Goal: Book appointment/travel/reservation

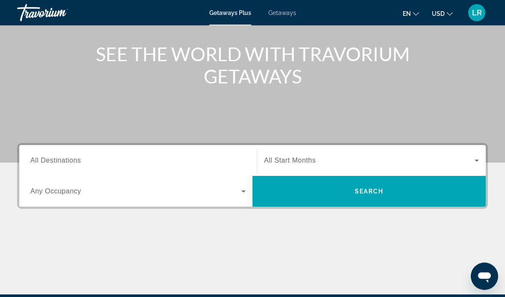
scroll to position [94, 0]
click at [71, 162] on span "All Destinations" at bounding box center [55, 159] width 50 height 7
click at [71, 162] on input "Destination All Destinations" at bounding box center [137, 161] width 215 height 10
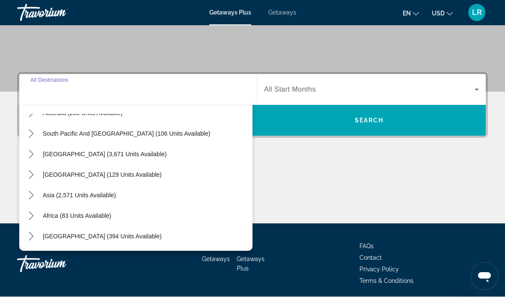
scroll to position [139, 0]
click at [94, 199] on span "Select destination: Asia (2,571 units available)" at bounding box center [79, 195] width 82 height 21
type input "**********"
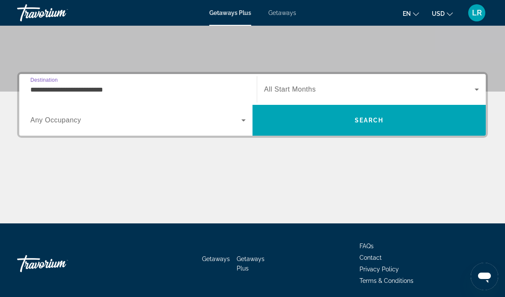
click at [243, 124] on icon "Search widget" at bounding box center [243, 120] width 10 height 10
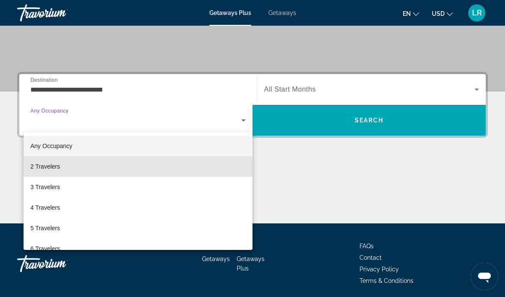
click at [70, 165] on mat-option "2 Travelers" at bounding box center [138, 166] width 229 height 21
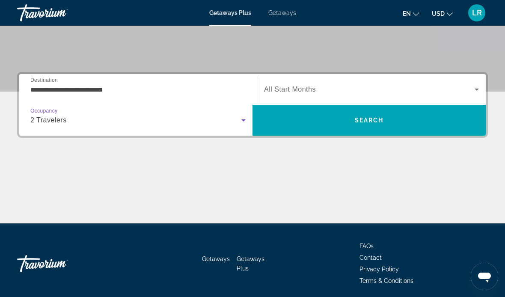
click at [479, 84] on icon "Search widget" at bounding box center [476, 89] width 10 height 10
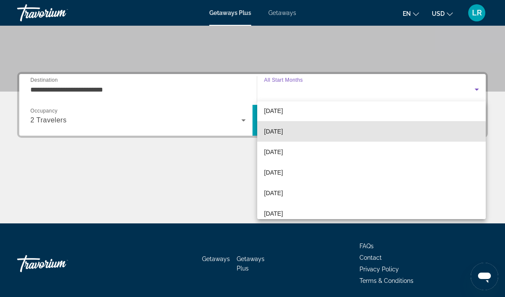
scroll to position [47, 0]
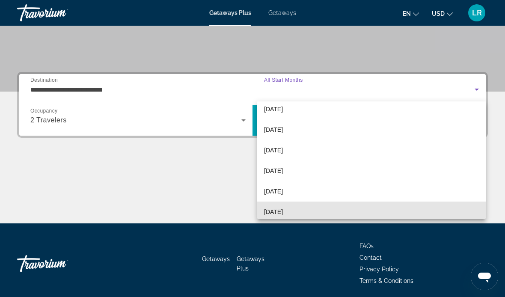
click at [279, 212] on span "[DATE]" at bounding box center [273, 212] width 19 height 10
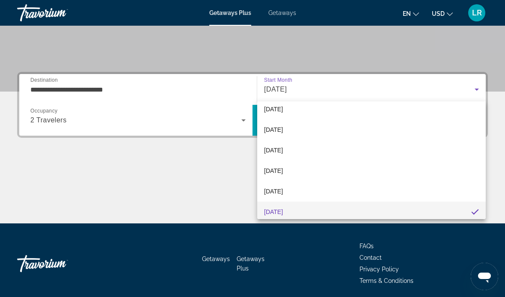
scroll to position [50, 0]
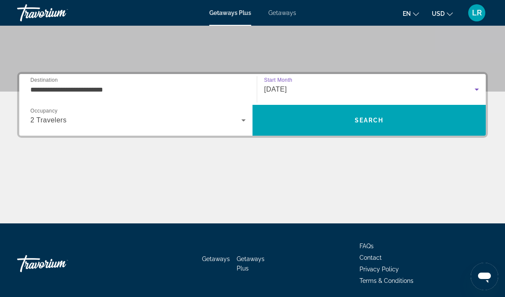
click at [363, 123] on span "Search" at bounding box center [368, 120] width 29 height 7
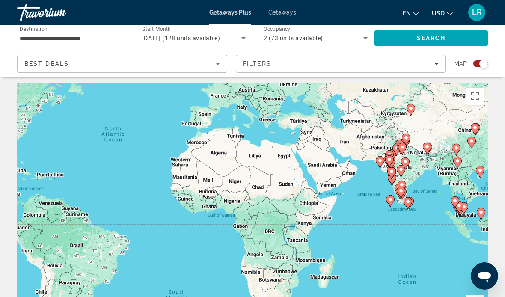
scroll to position [2, 0]
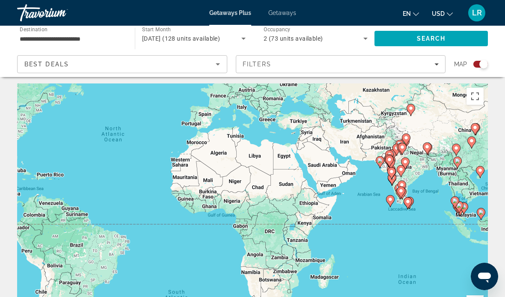
click at [440, 63] on span "Filters" at bounding box center [340, 64] width 209 height 21
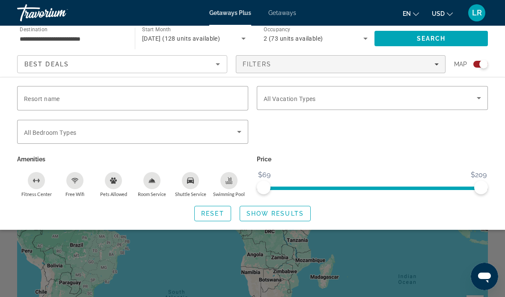
click at [478, 95] on icon "Search widget" at bounding box center [478, 98] width 10 height 10
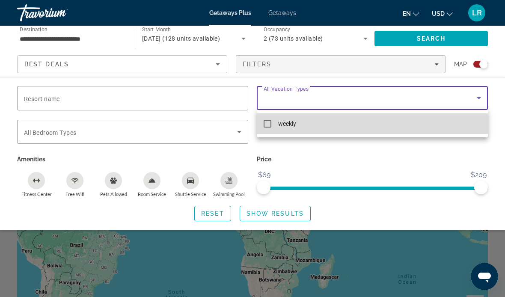
click at [269, 122] on mat-pseudo-checkbox at bounding box center [267, 124] width 8 height 8
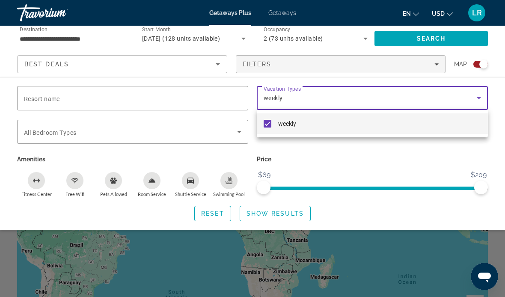
click at [94, 133] on div at bounding box center [252, 148] width 505 height 297
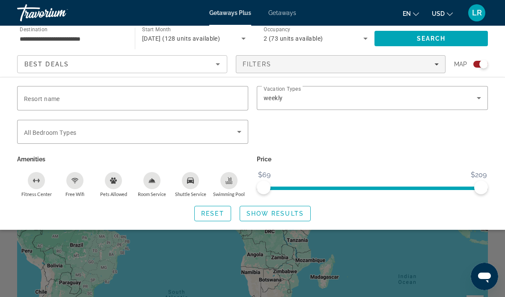
click at [59, 133] on span "All Bedroom Types" at bounding box center [50, 132] width 52 height 7
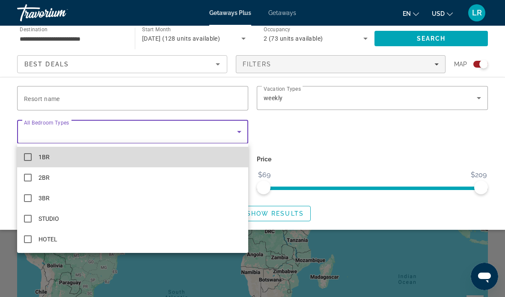
click at [35, 160] on mat-option "1BR" at bounding box center [132, 157] width 231 height 21
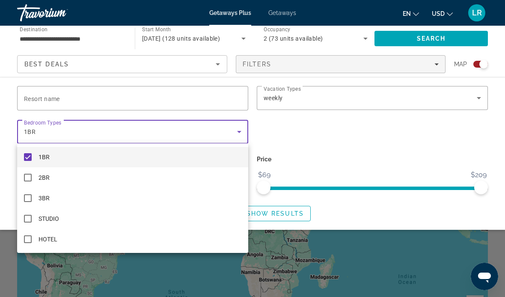
click at [70, 100] on div at bounding box center [252, 148] width 505 height 297
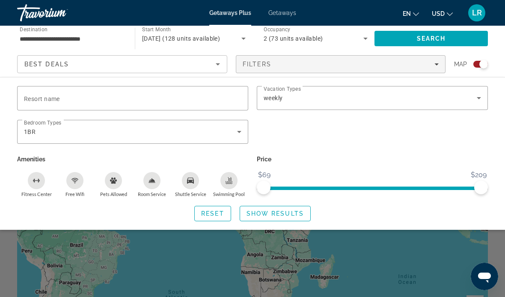
click at [53, 99] on span "Resort name" at bounding box center [42, 98] width 36 height 7
click at [53, 99] on input "Resort name" at bounding box center [132, 98] width 217 height 10
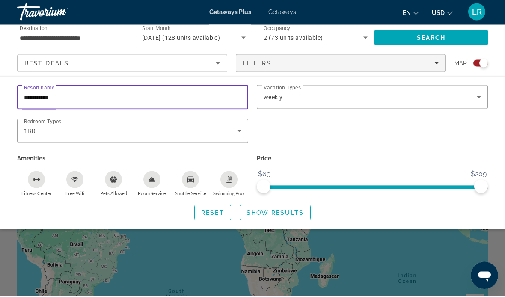
scroll to position [0, 0]
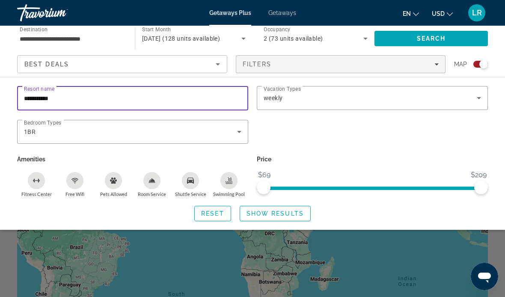
type input "**********"
click at [433, 40] on span "Search" at bounding box center [430, 38] width 29 height 7
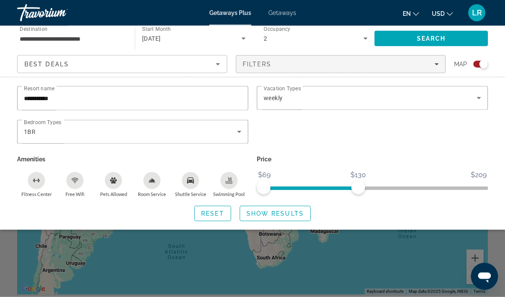
click at [435, 40] on span "Search" at bounding box center [430, 38] width 29 height 7
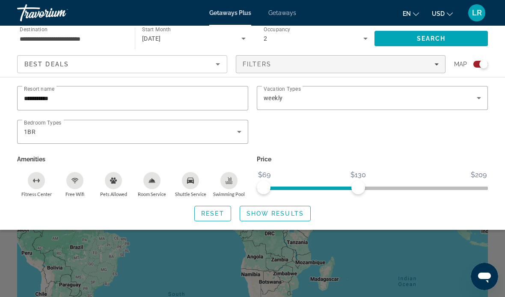
click at [280, 214] on span "Show Results" at bounding box center [274, 213] width 57 height 7
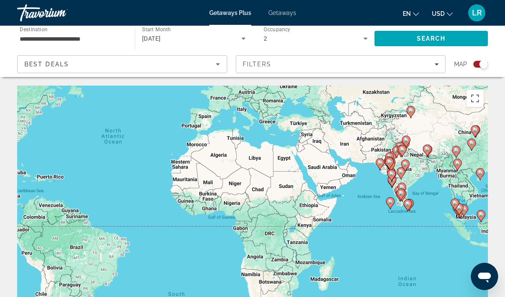
click at [478, 64] on div "Search widget" at bounding box center [480, 64] width 15 height 7
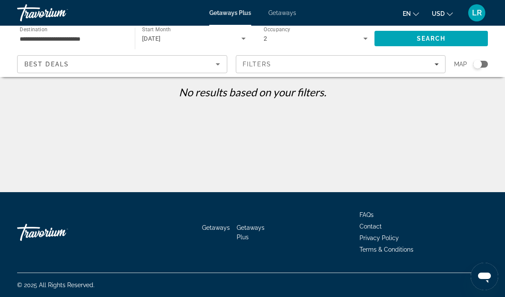
click at [219, 63] on icon "Sort by" at bounding box center [218, 64] width 10 height 10
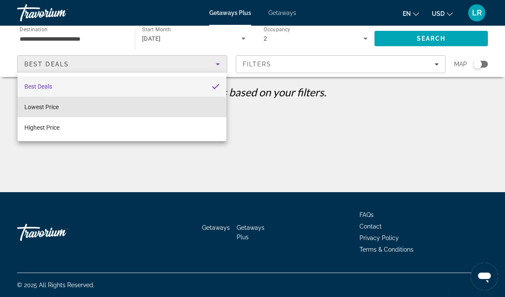
click at [48, 109] on span "Lowest Price" at bounding box center [41, 106] width 34 height 7
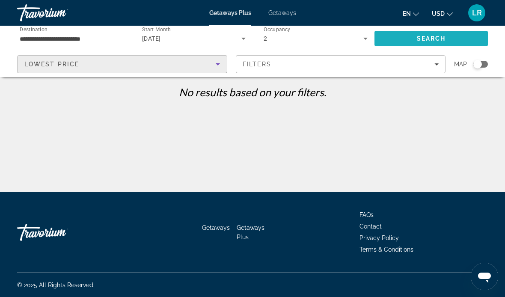
click at [442, 39] on span "Search" at bounding box center [430, 38] width 29 height 7
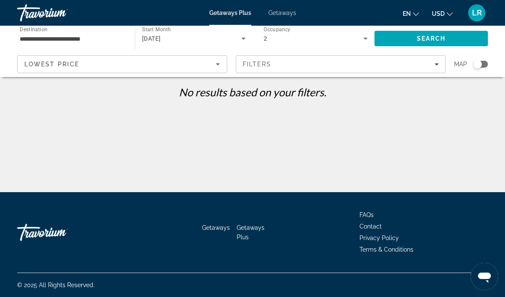
click at [367, 35] on icon "Search widget" at bounding box center [365, 38] width 10 height 10
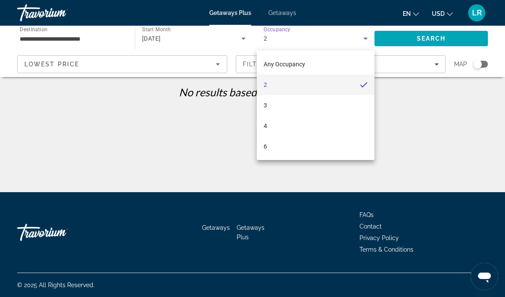
click at [433, 118] on div at bounding box center [252, 148] width 505 height 297
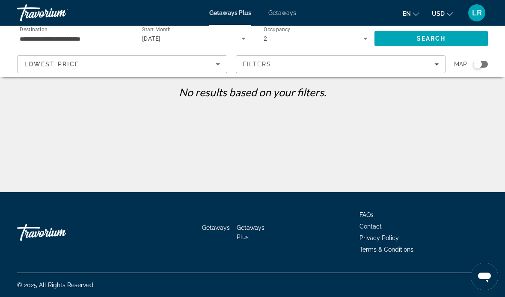
click at [437, 65] on icon "Filters" at bounding box center [436, 64] width 4 height 4
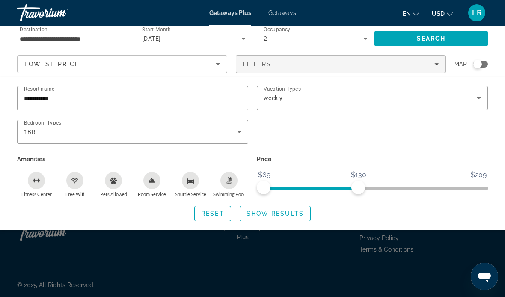
click at [76, 99] on input "**********" at bounding box center [132, 98] width 217 height 10
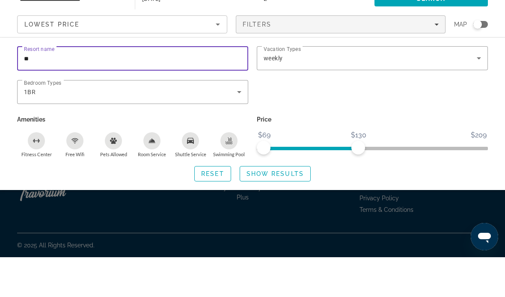
type input "*"
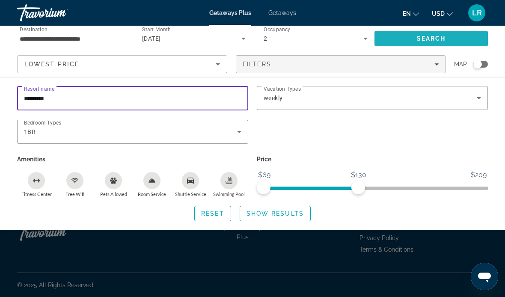
type input "********"
click at [424, 36] on span "Search" at bounding box center [430, 38] width 29 height 7
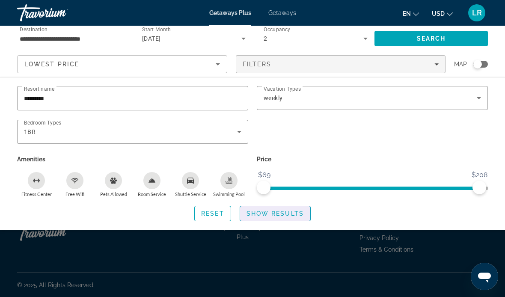
click at [281, 216] on span "Show Results" at bounding box center [274, 213] width 57 height 7
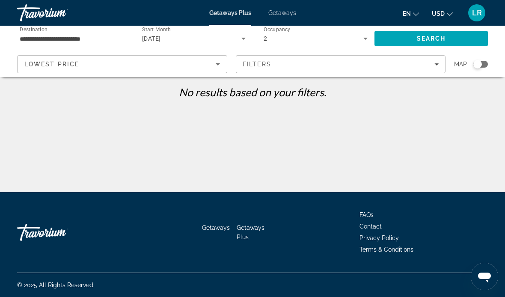
click at [113, 42] on input "**********" at bounding box center [72, 39] width 104 height 10
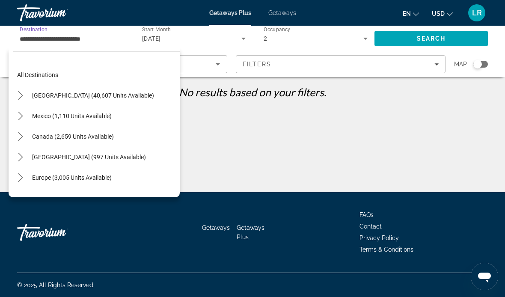
scroll to position [154, 0]
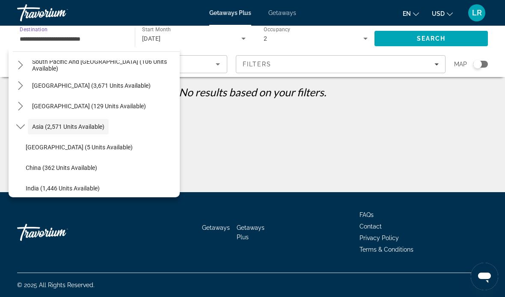
click at [96, 126] on span "Asia (2,571 units available)" at bounding box center [68, 126] width 72 height 7
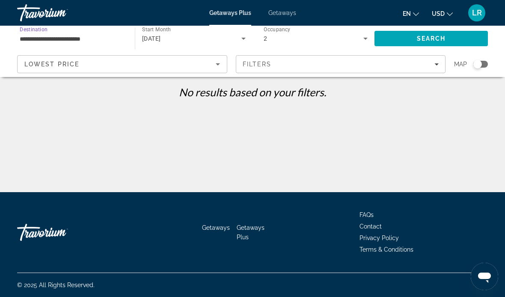
click at [429, 40] on span "Search" at bounding box center [430, 38] width 29 height 7
